Goal: Information Seeking & Learning: Learn about a topic

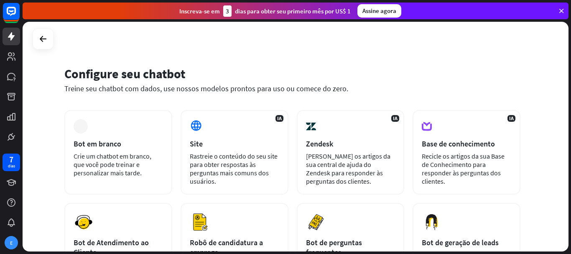
click at [40, 143] on div "Configure seu chatbot Treine seu chatbot com dados, use nossos modelos prontos …" at bounding box center [296, 137] width 546 height 230
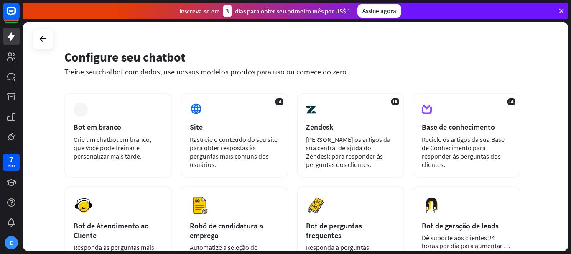
scroll to position [67, 0]
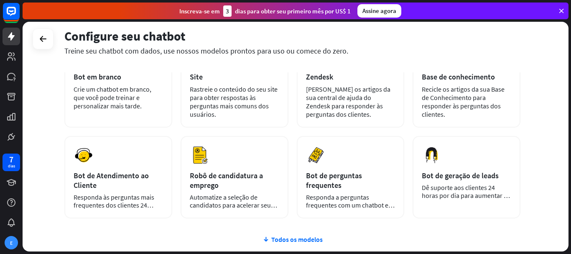
click at [560, 10] on icon at bounding box center [562, 11] width 8 height 8
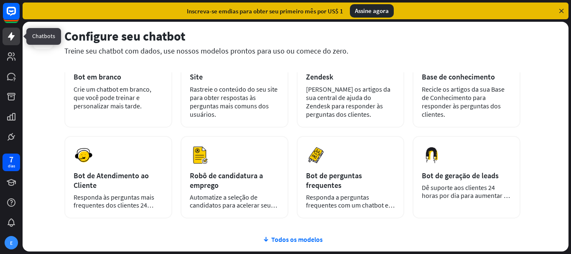
click at [13, 37] on icon at bounding box center [11, 36] width 7 height 8
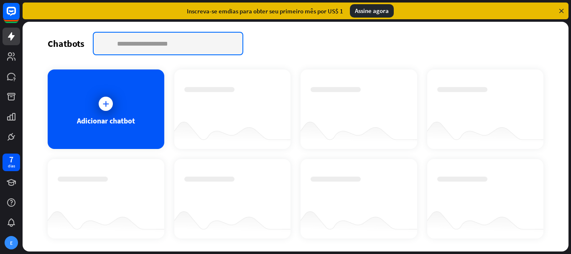
click at [122, 47] on input "text" at bounding box center [168, 44] width 149 height 22
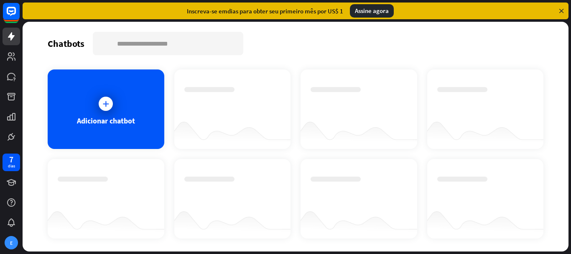
click at [0, 56] on div at bounding box center [11, 73] width 23 height 146
click at [11, 56] on icon at bounding box center [11, 56] width 8 height 8
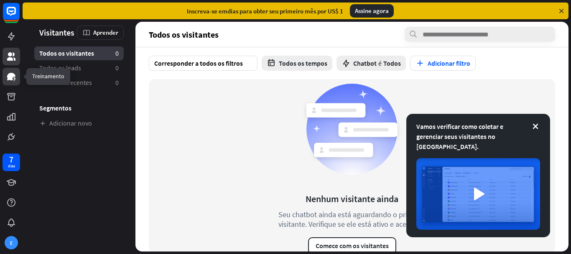
click at [12, 74] on icon at bounding box center [11, 77] width 8 height 8
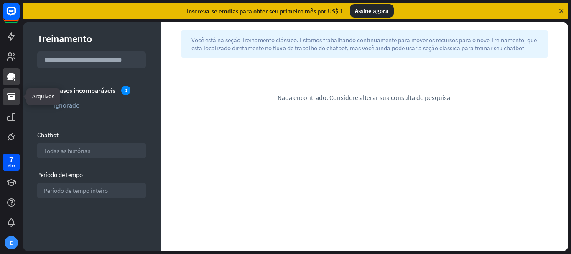
click at [11, 99] on icon at bounding box center [11, 97] width 8 height 8
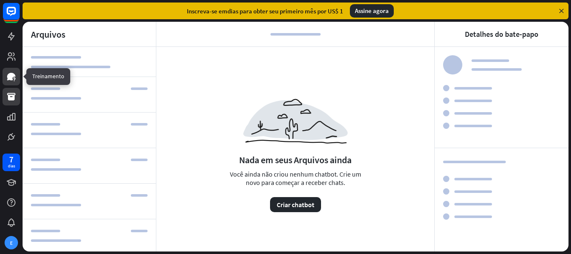
click at [12, 72] on icon at bounding box center [11, 77] width 10 height 10
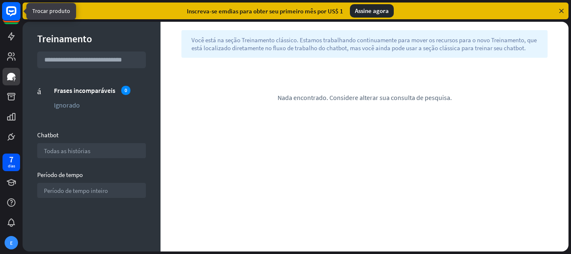
click at [9, 7] on icon at bounding box center [11, 11] width 10 height 10
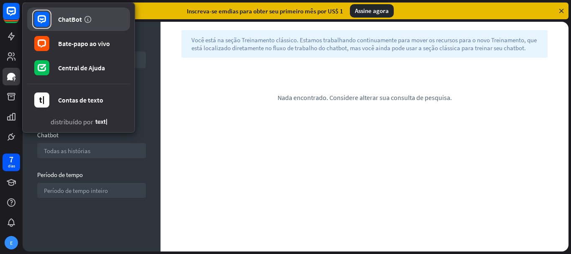
click at [62, 21] on font "ChatBot" at bounding box center [70, 19] width 24 height 8
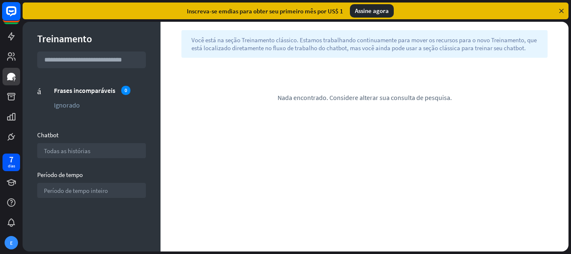
click at [12, 19] on rect at bounding box center [11, 11] width 18 height 18
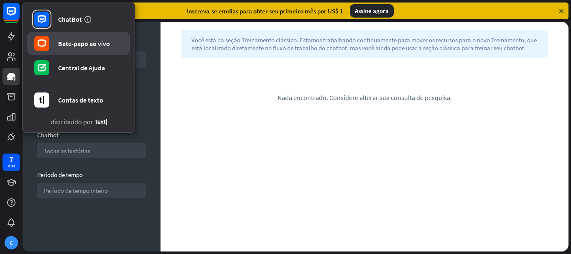
click at [59, 51] on link "Bate-papo ao vivo" at bounding box center [78, 43] width 103 height 23
